Goal: Find specific page/section: Find specific page/section

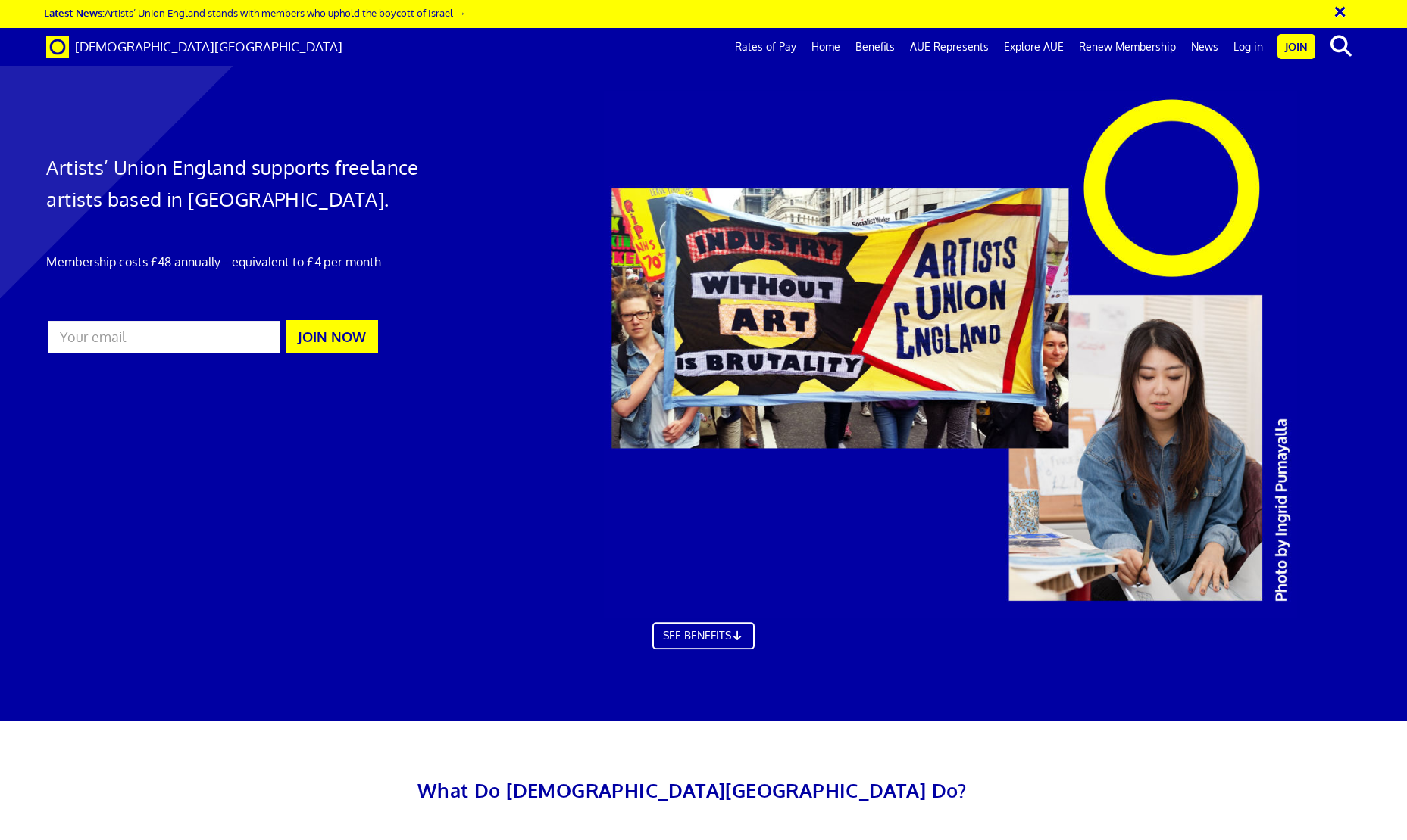
scroll to position [0, 21]
click at [1247, 50] on link "Log in" at bounding box center [1248, 47] width 45 height 38
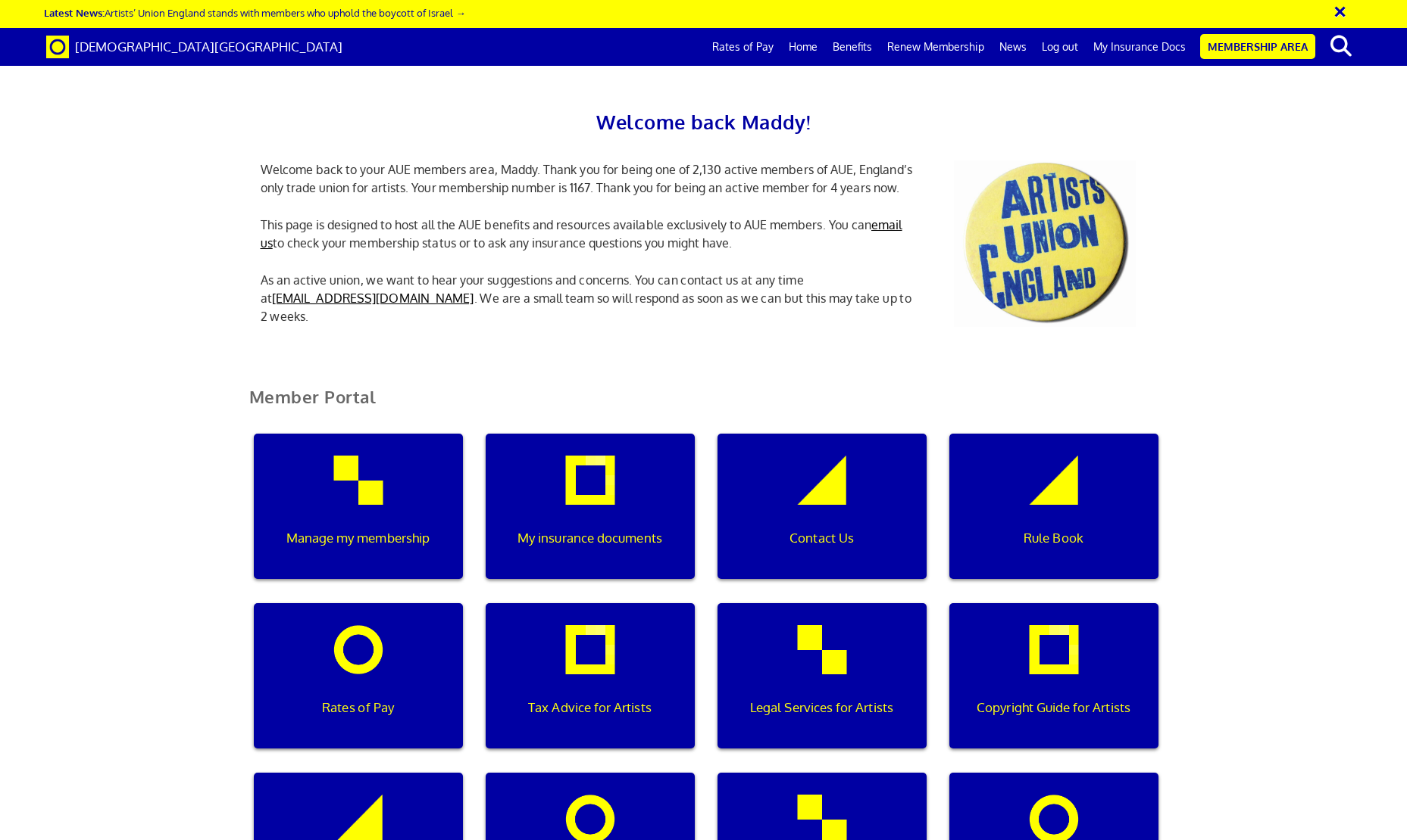
scroll to position [52, 0]
click at [646, 434] on div "My insurance documents" at bounding box center [589, 506] width 209 height 145
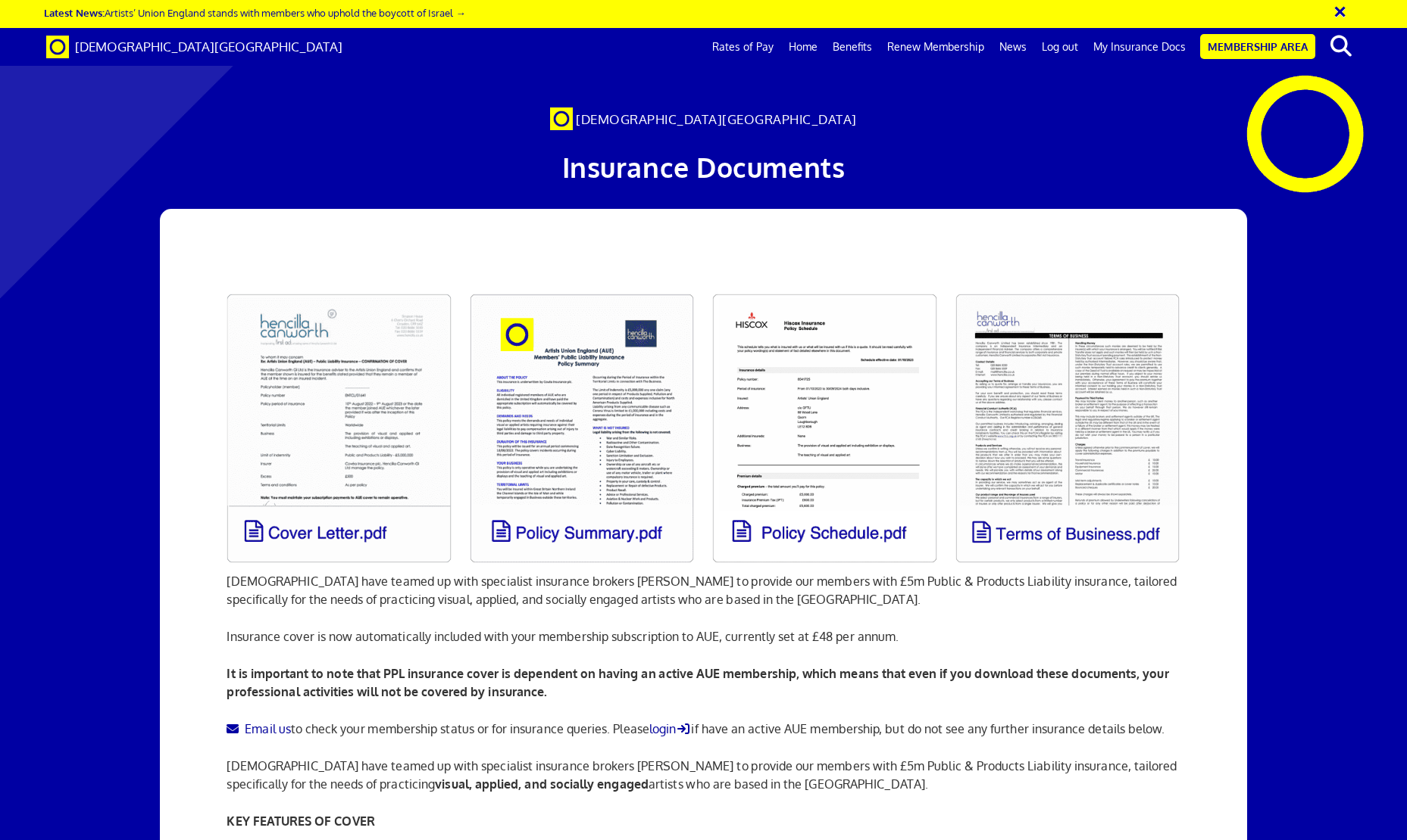
scroll to position [78, 0]
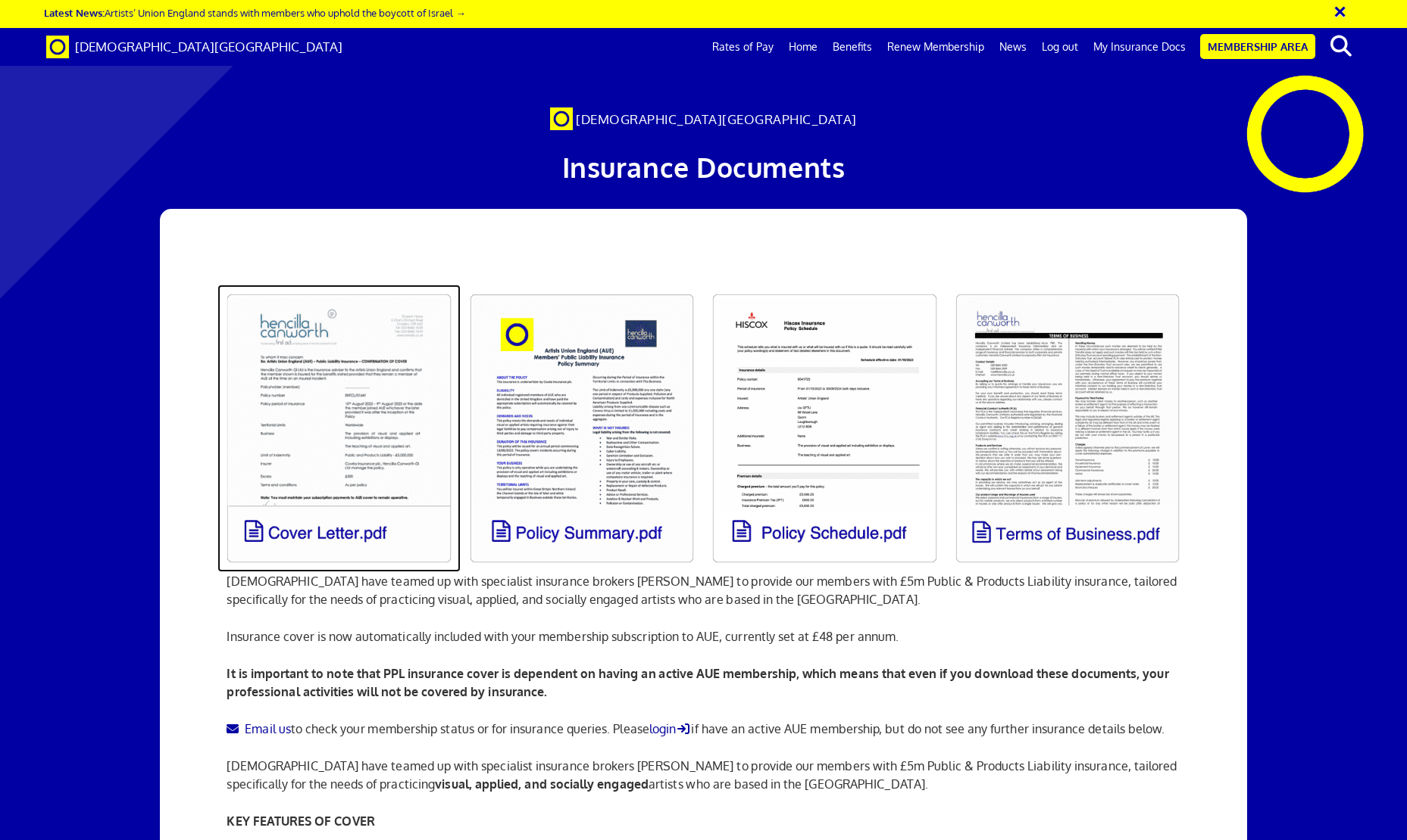
click at [366, 324] on link at bounding box center [339, 428] width 243 height 288
